Goal: Answer question/provide support

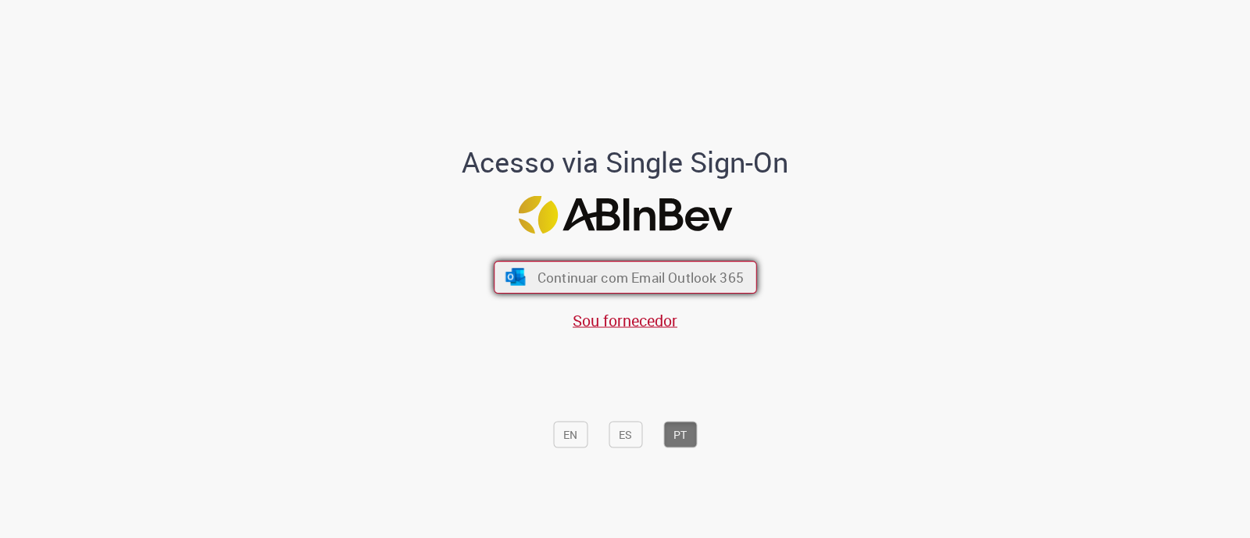
click at [627, 280] on span "Continuar com Email Outlook 365" at bounding box center [640, 278] width 206 height 18
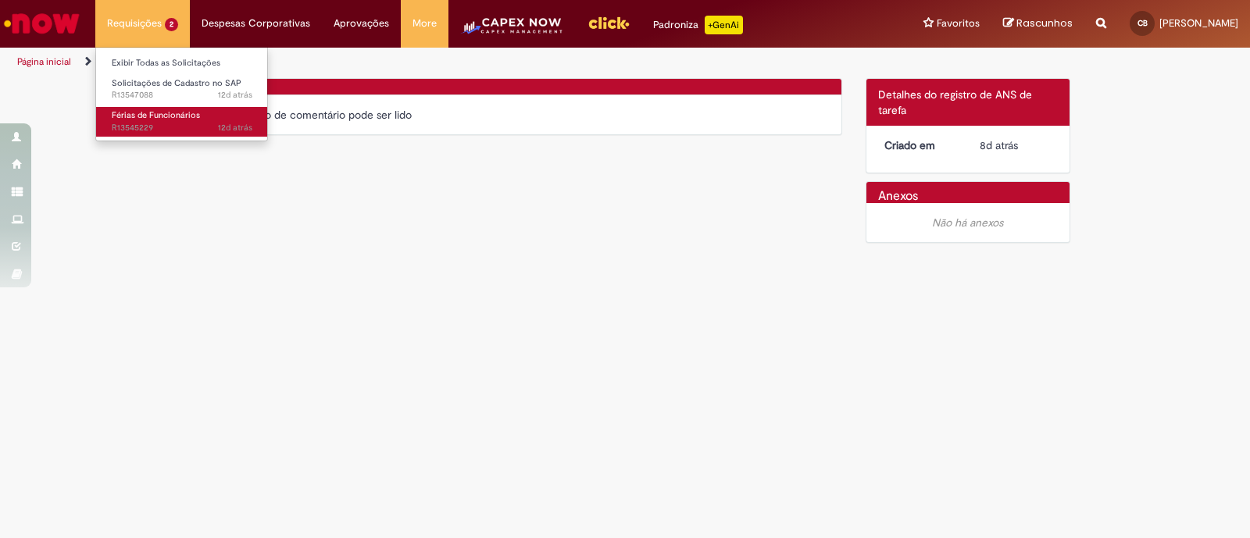
click at [188, 127] on span "12d atrás 12 dias atrás R13545229" at bounding box center [182, 128] width 141 height 13
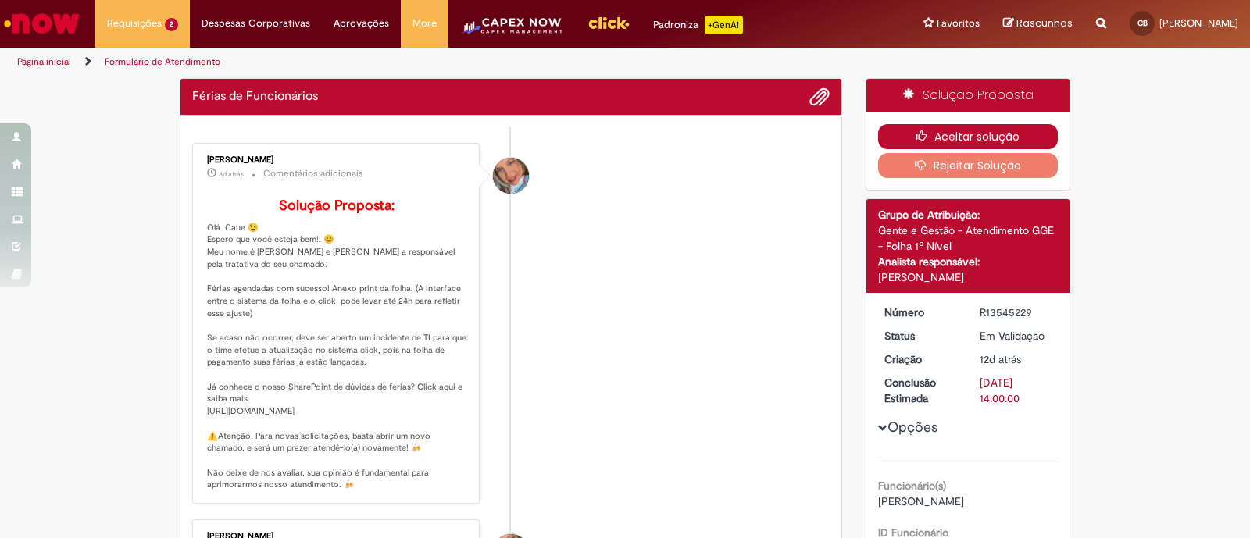
click at [956, 127] on button "Aceitar solução" at bounding box center [968, 136] width 180 height 25
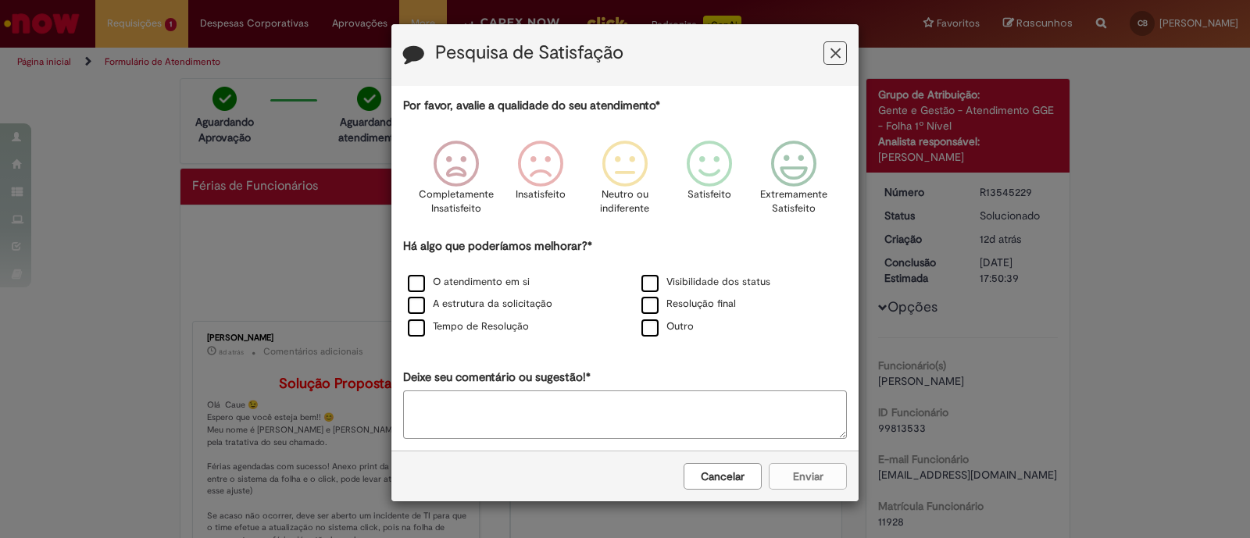
click at [838, 60] on icon "Feedback" at bounding box center [836, 53] width 10 height 16
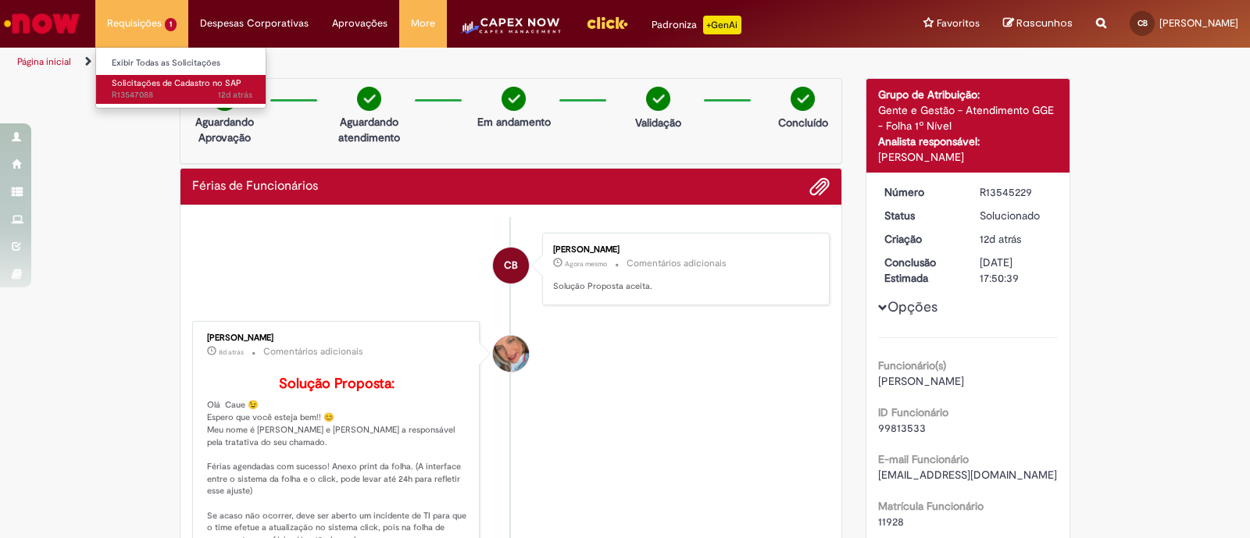
click at [152, 84] on span "Solicitações de Cadastro no SAP" at bounding box center [177, 83] width 130 height 12
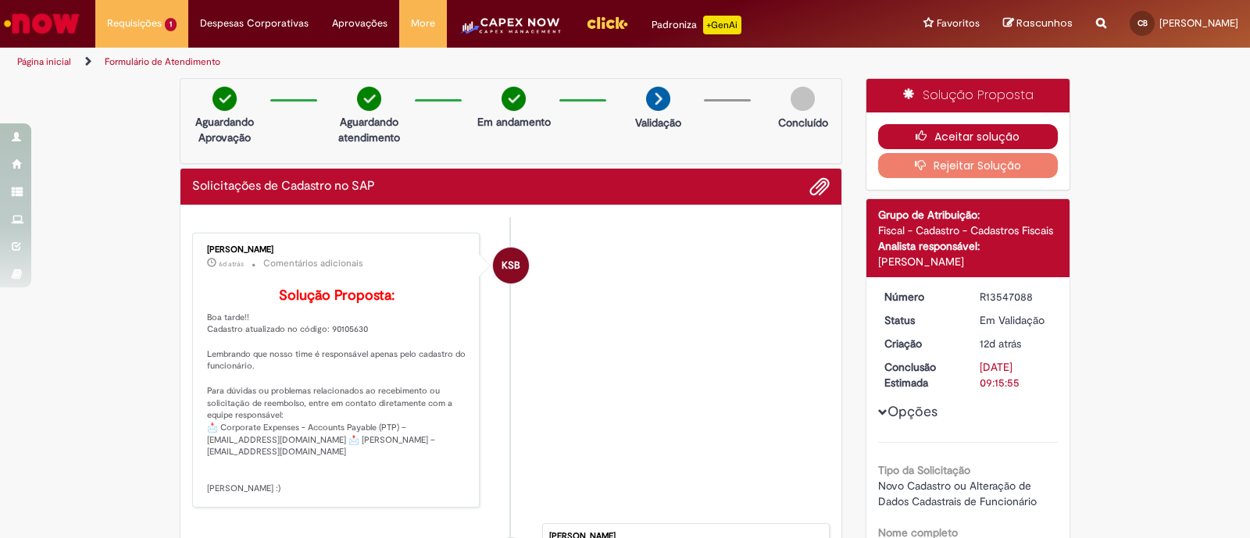
click at [984, 136] on button "Aceitar solução" at bounding box center [968, 136] width 180 height 25
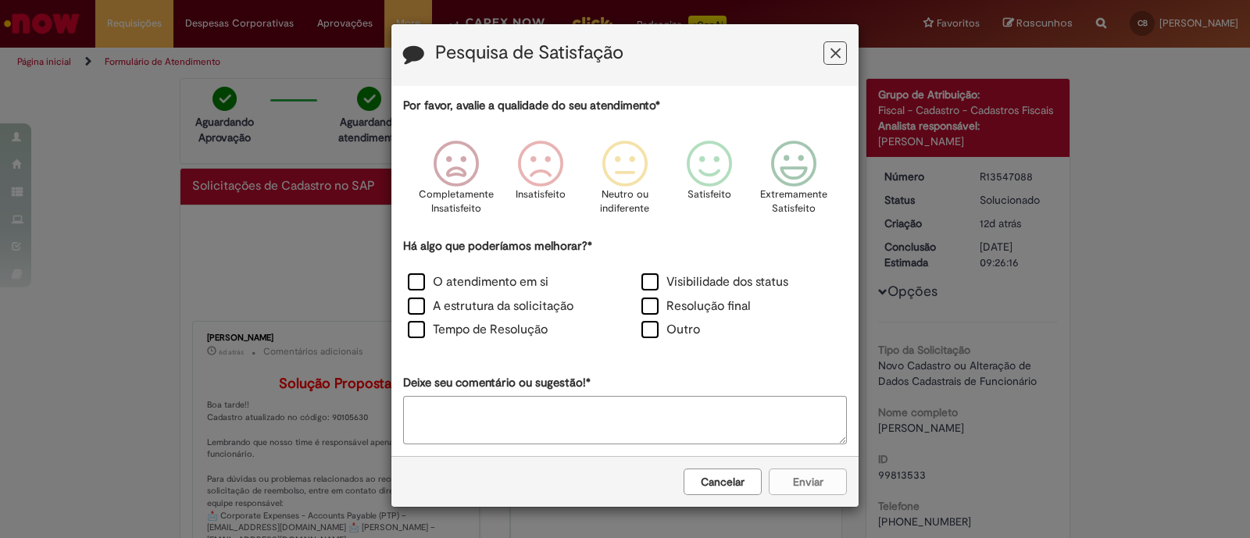
click at [839, 48] on icon "Feedback" at bounding box center [836, 53] width 10 height 16
